Goal: Information Seeking & Learning: Check status

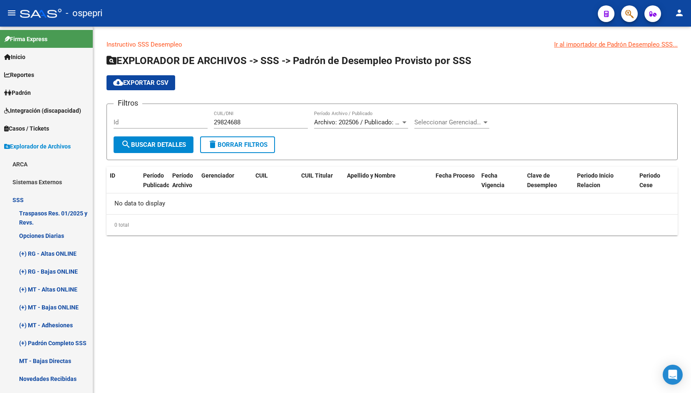
scroll to position [208, 0]
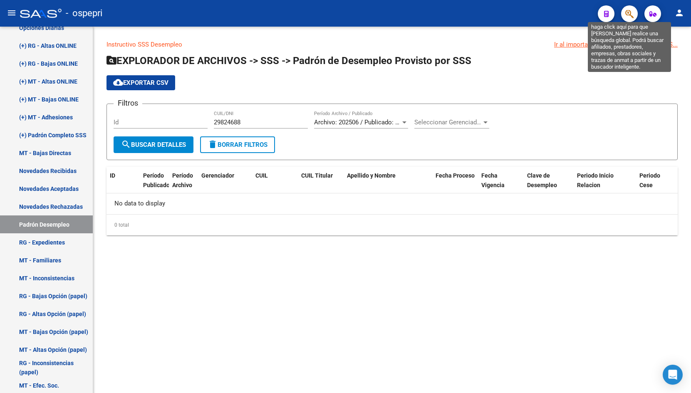
click at [625, 16] on icon "button" at bounding box center [629, 14] width 8 height 10
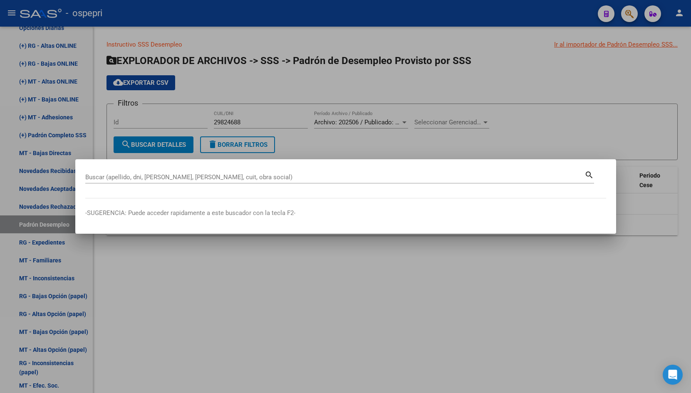
click at [205, 169] on div "Buscar (apellido, dni, [PERSON_NAME], nro traspaso, cuit, obra social) search" at bounding box center [339, 176] width 509 height 14
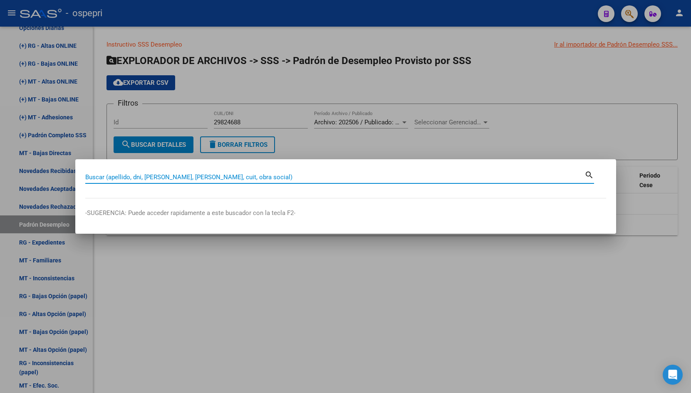
paste input "37858105"
type input "37858105"
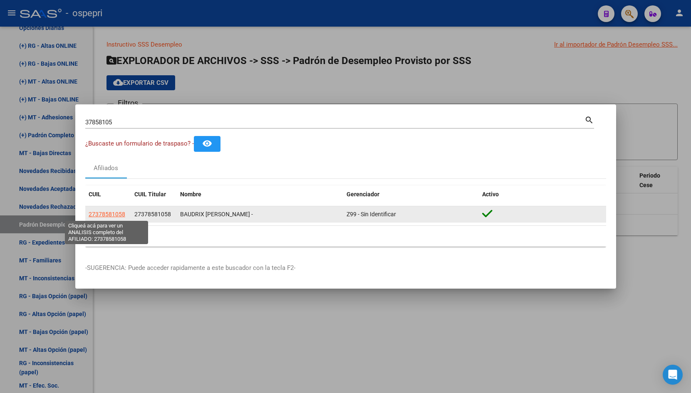
click at [115, 214] on span "27378581058" at bounding box center [107, 214] width 37 height 7
type textarea "27378581058"
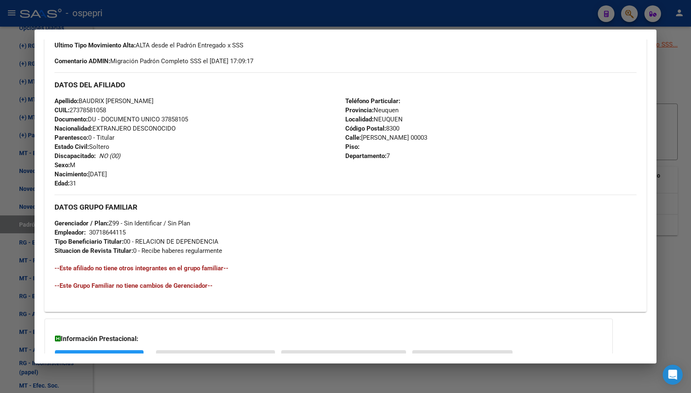
scroll to position [311, 0]
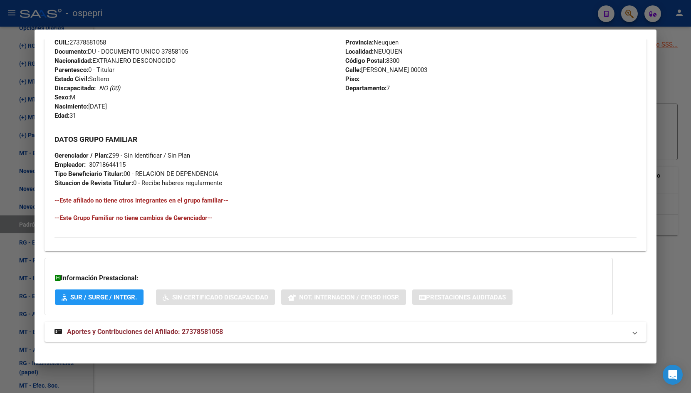
drag, startPoint x: 238, startPoint y: 336, endPoint x: 285, endPoint y: 298, distance: 60.6
click at [238, 335] on mat-panel-title "Aportes y Contribuciones del Afiliado: 27378581058" at bounding box center [341, 332] width 572 height 10
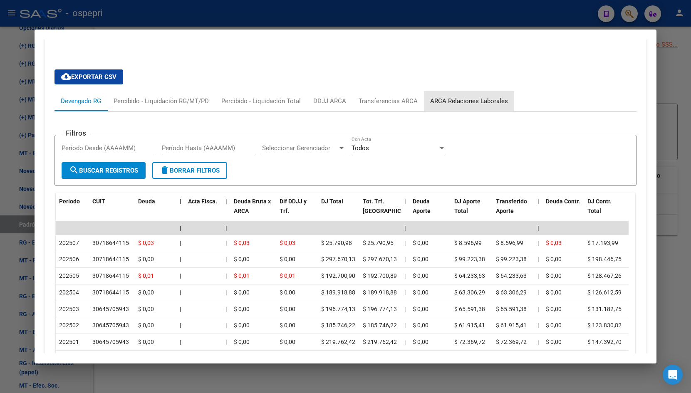
click at [486, 99] on div "ARCA Relaciones Laborales" at bounding box center [469, 101] width 78 height 9
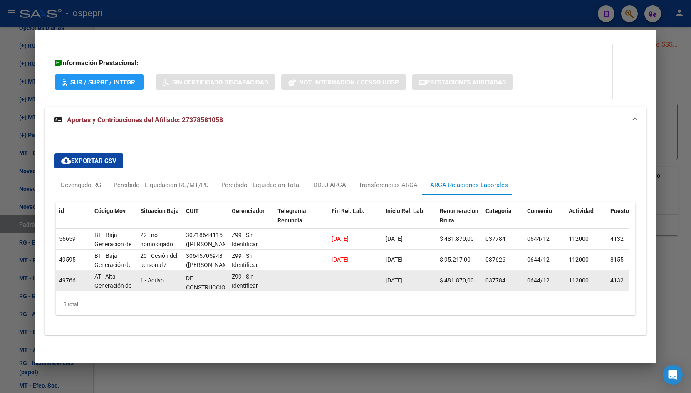
scroll to position [27, 0]
drag, startPoint x: 190, startPoint y: 276, endPoint x: 208, endPoint y: 273, distance: 19.0
click at [208, 273] on span "([PERSON_NAME] SERVICIOS INTEGRADOS DE CONSTRUCCION [PERSON_NAME] S.R.L.)" at bounding box center [209, 285] width 47 height 64
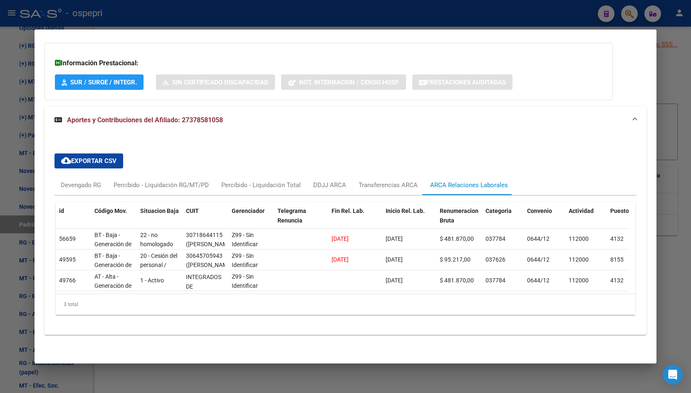
click at [649, 59] on mat-dialog-content "Análisis Afiliado - CUIL: 27378581058 DATOS PADRÓN ÁGIL: BAUDRIX [PERSON_NAME] …" at bounding box center [346, 197] width 622 height 314
click at [676, 69] on div at bounding box center [345, 196] width 691 height 393
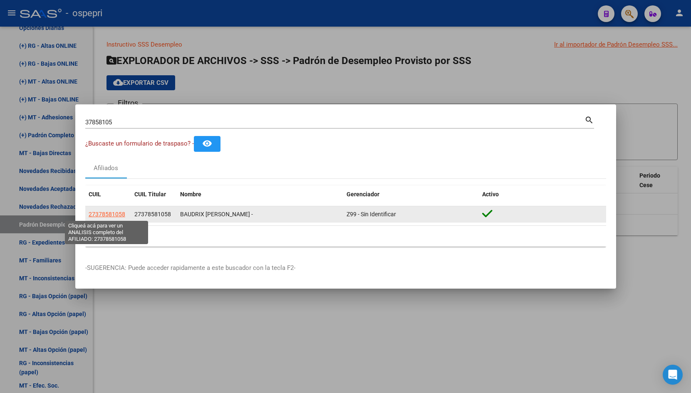
click at [112, 213] on span "27378581058" at bounding box center [107, 214] width 37 height 7
